Goal: Task Accomplishment & Management: Manage account settings

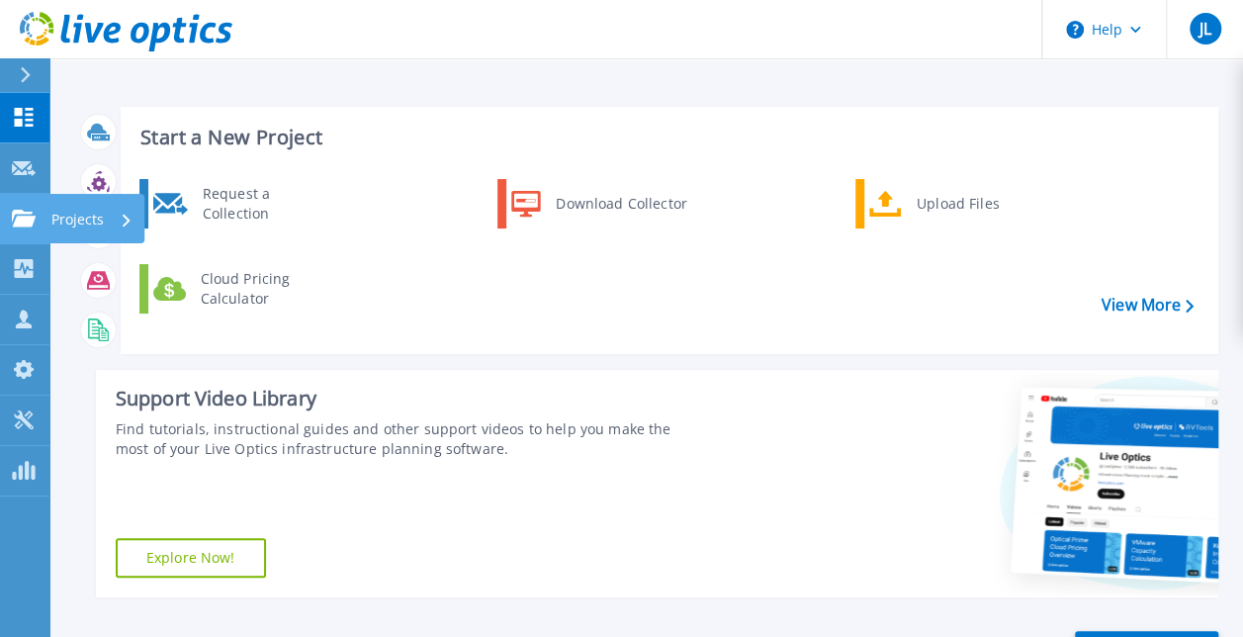
click at [27, 210] on icon at bounding box center [24, 218] width 24 height 17
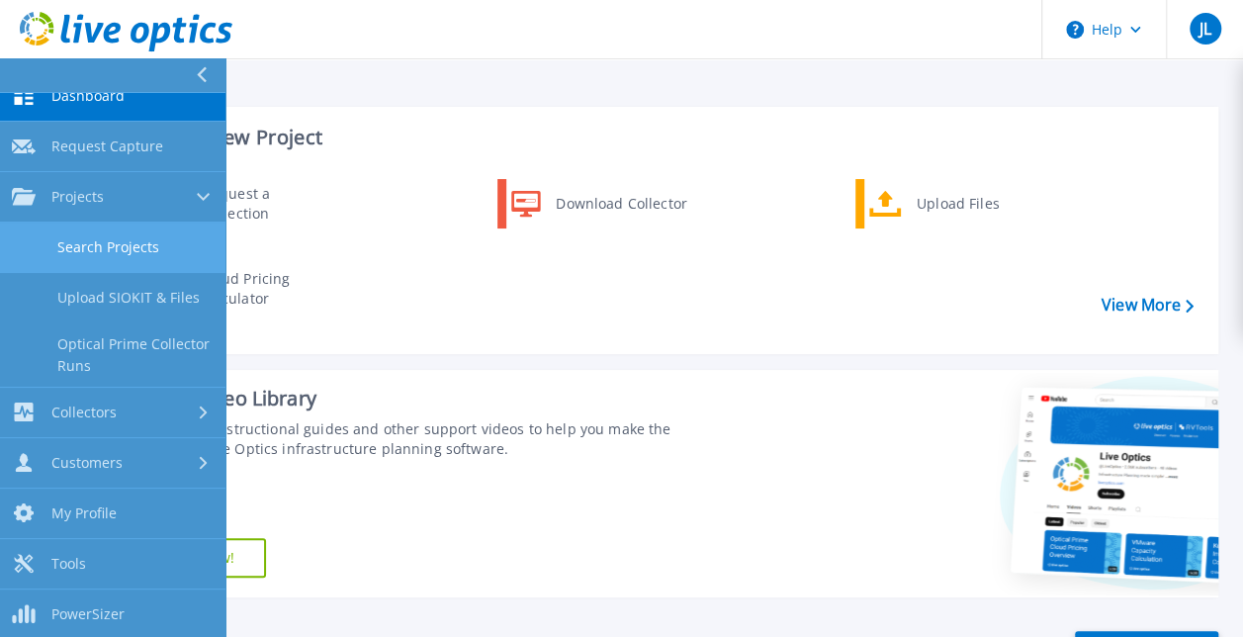
scroll to position [22, 0]
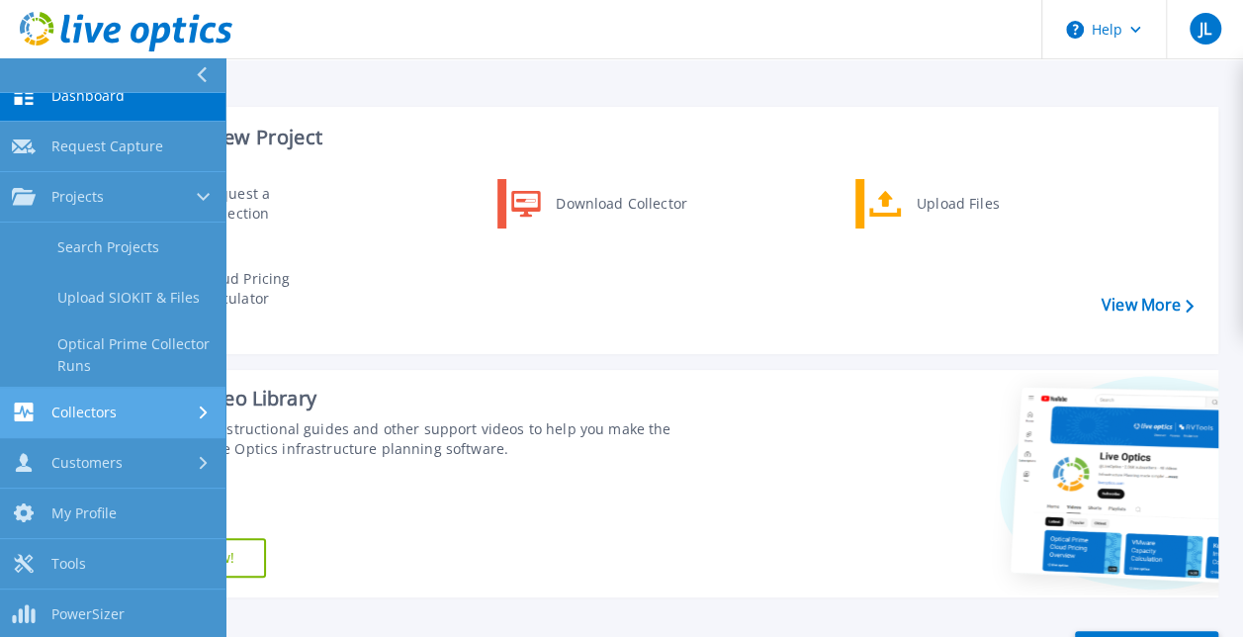
click at [88, 423] on link "Collectors Collectors" at bounding box center [113, 413] width 226 height 50
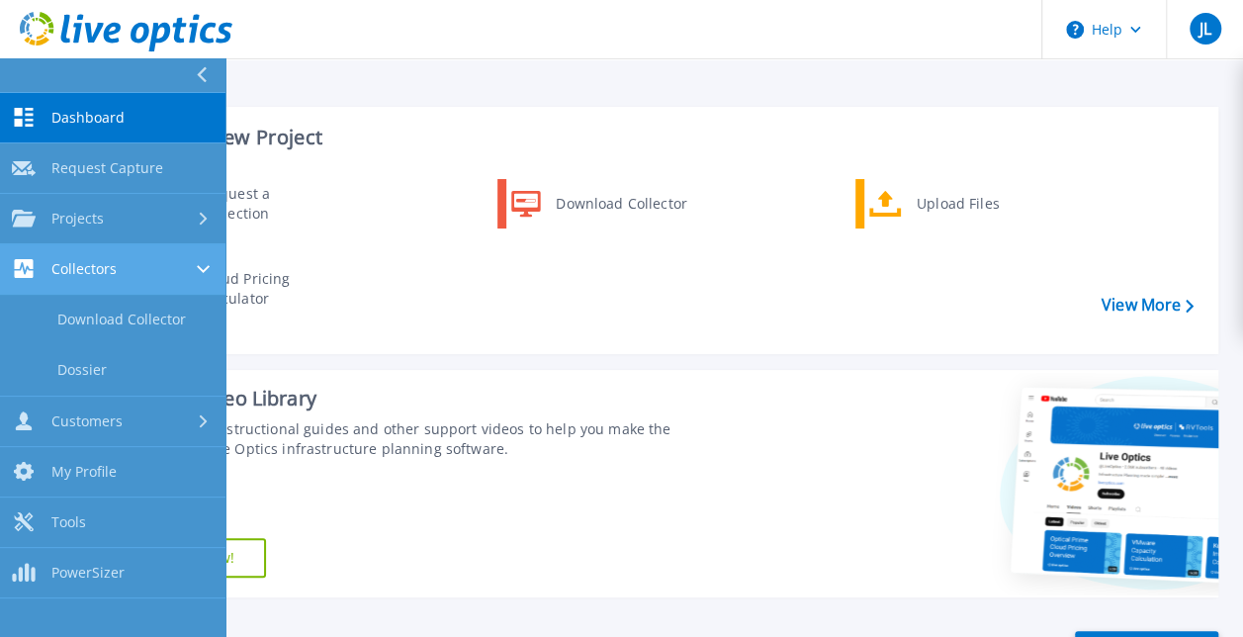
scroll to position [0, 0]
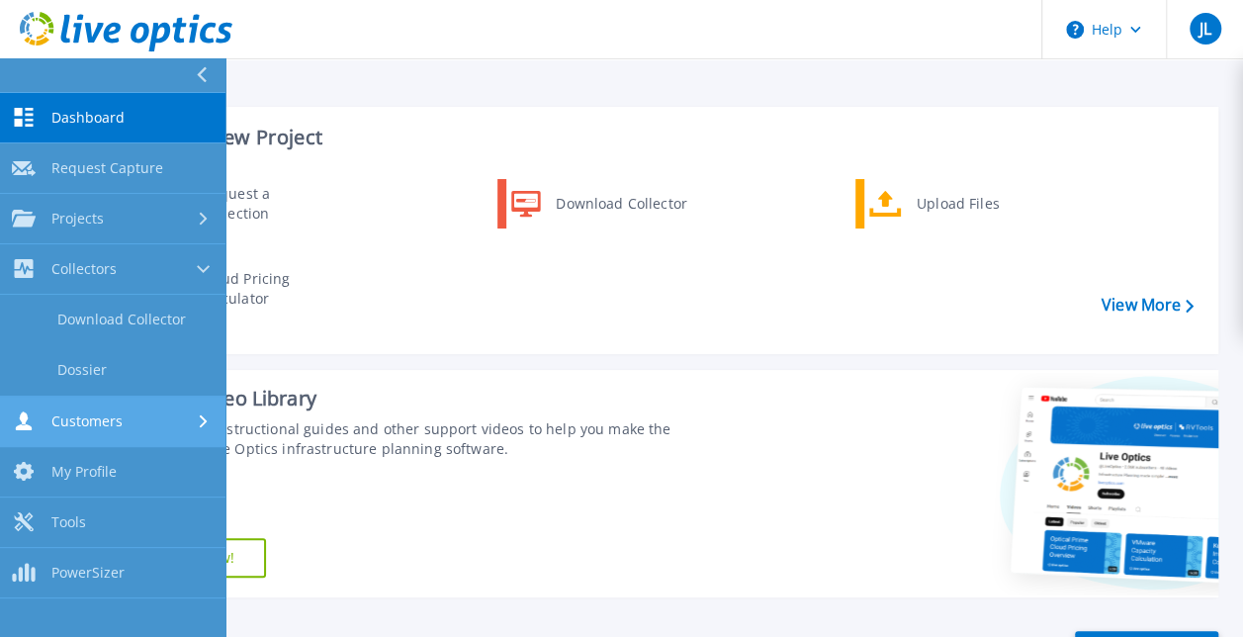
click at [108, 412] on div "Customers" at bounding box center [67, 421] width 111 height 19
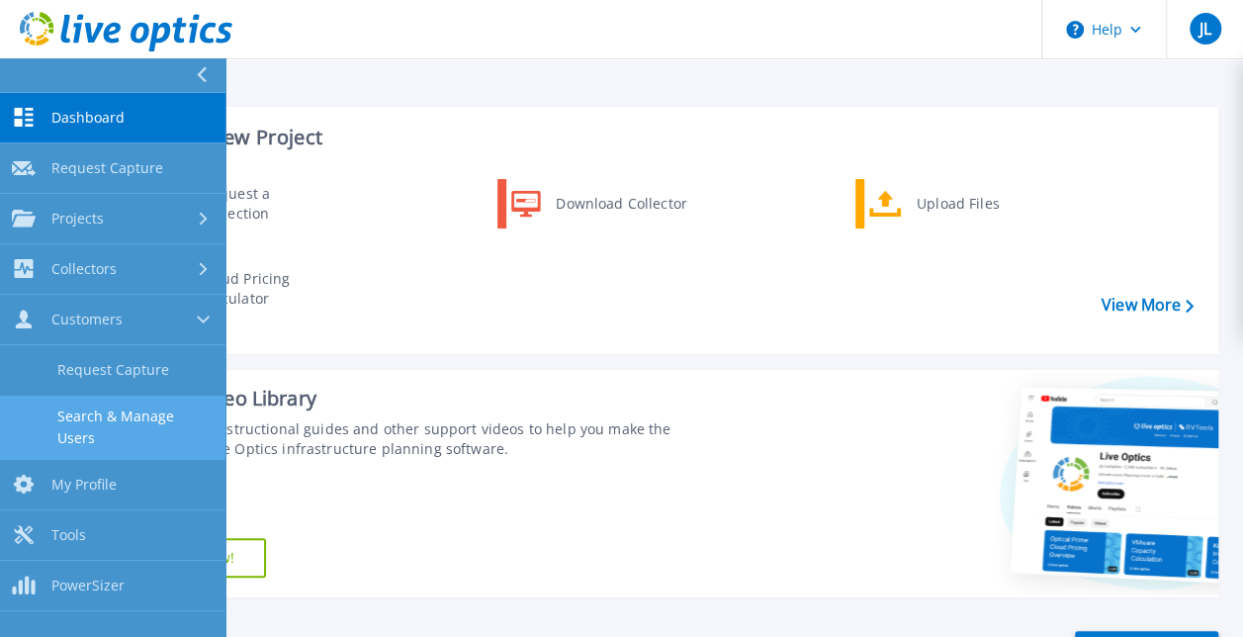
click at [128, 420] on link "Search & Manage Users" at bounding box center [113, 427] width 226 height 63
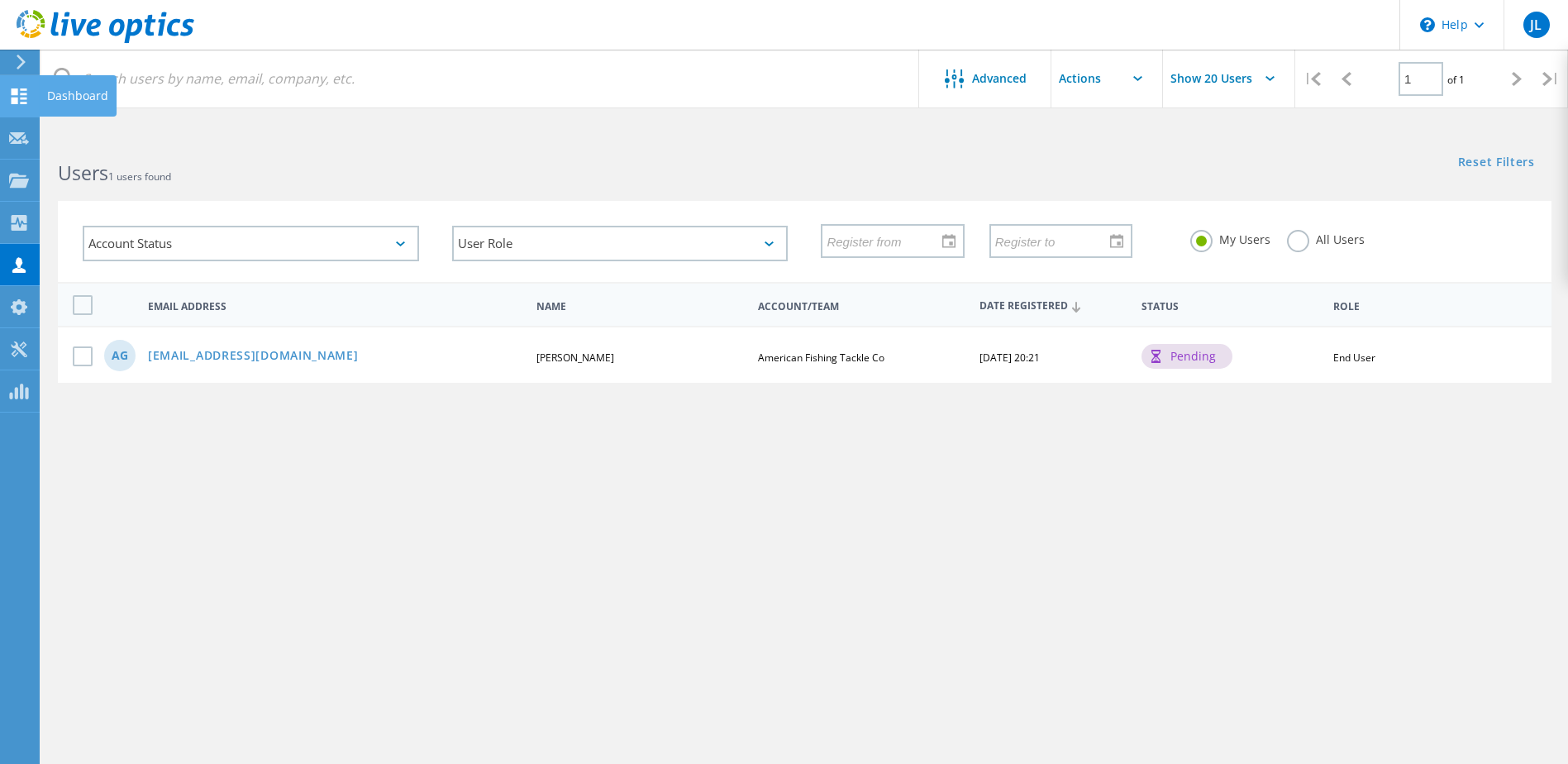
click at [18, 90] on use at bounding box center [19, 96] width 16 height 16
